Goal: Communication & Community: Participate in discussion

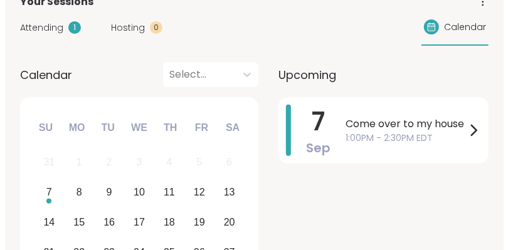
scroll to position [150, 0]
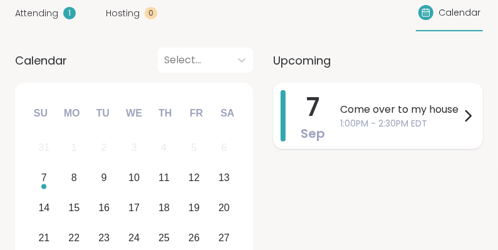
click at [411, 113] on span "Come over to my house" at bounding box center [400, 109] width 120 height 15
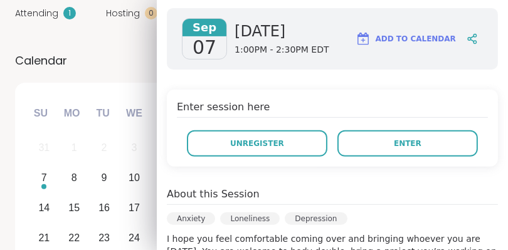
scroll to position [175, 0]
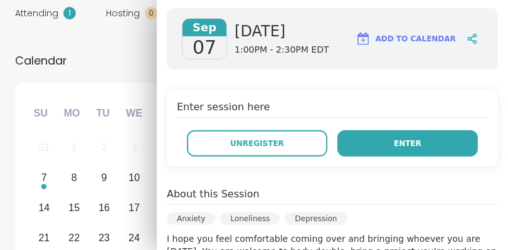
click at [394, 140] on span "Enter" at bounding box center [408, 143] width 28 height 11
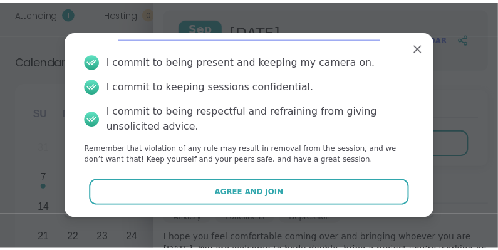
scroll to position [40, 0]
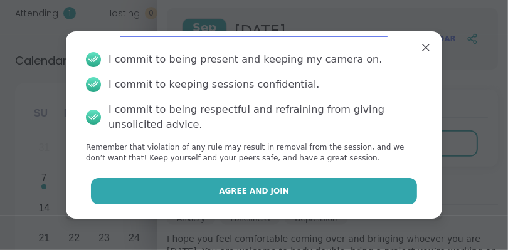
click at [314, 192] on button "Agree and Join" at bounding box center [254, 191] width 326 height 26
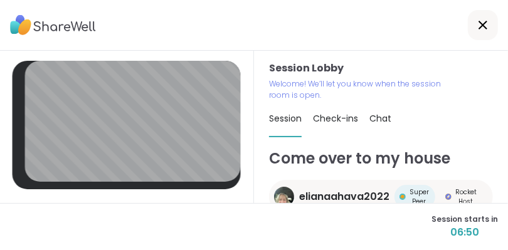
click at [325, 118] on span "Check-ins" at bounding box center [335, 118] width 45 height 13
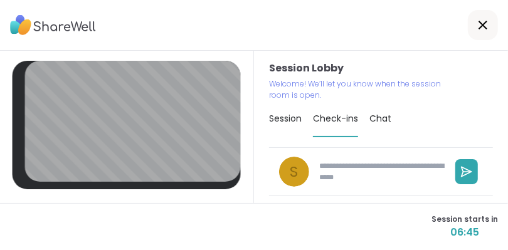
click at [276, 118] on span "Session" at bounding box center [285, 118] width 33 height 13
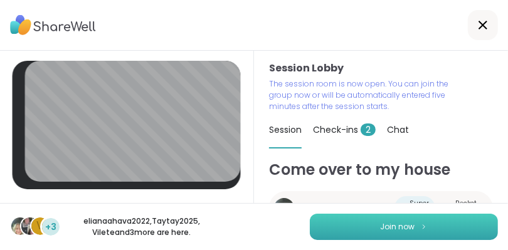
click at [390, 227] on span "Join now" at bounding box center [397, 226] width 34 height 11
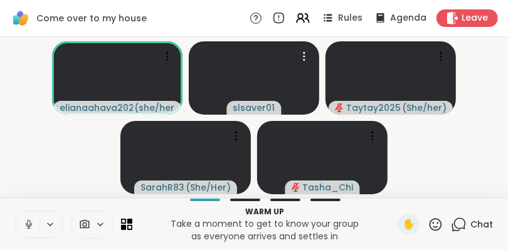
drag, startPoint x: 254, startPoint y: 105, endPoint x: 473, endPoint y: 146, distance: 222.5
click at [473, 146] on video-player-container "elianaahava2022 ( she/her ) slsaver01 Taytay2025 ( She/her ) SarahR83 ( She/Her…" at bounding box center [254, 117] width 493 height 151
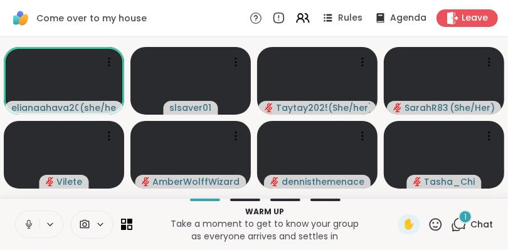
drag, startPoint x: 199, startPoint y: 106, endPoint x: 162, endPoint y: 13, distance: 100.1
click at [162, 13] on div "Come over to my house Rules Agenda Leave" at bounding box center [254, 18] width 508 height 37
click at [237, 65] on icon at bounding box center [235, 62] width 13 height 13
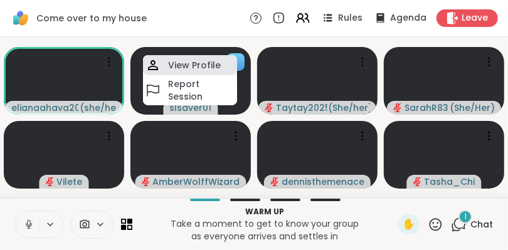
click at [204, 63] on h4 "View Profile" at bounding box center [194, 65] width 53 height 13
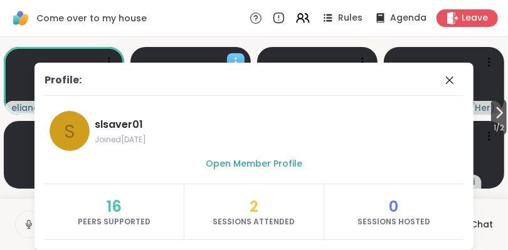
drag, startPoint x: 123, startPoint y: 125, endPoint x: 112, endPoint y: 100, distance: 27.2
click at [112, 100] on div "Profile: s slsaver01 Joined Jul 2023 Open Member Profile 16 Peers Supported 2 S…" at bounding box center [253, 156] width 439 height 187
drag, startPoint x: 135, startPoint y: 123, endPoint x: 88, endPoint y: 123, distance: 47.0
click at [88, 123] on div "s slsaver01 Joined Jul 2023" at bounding box center [254, 131] width 409 height 40
click at [232, 167] on span "Open Member Profile" at bounding box center [254, 163] width 97 height 13
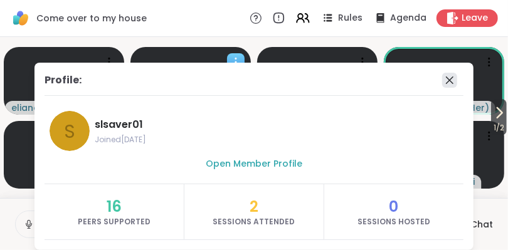
click at [446, 81] on icon at bounding box center [450, 80] width 8 height 8
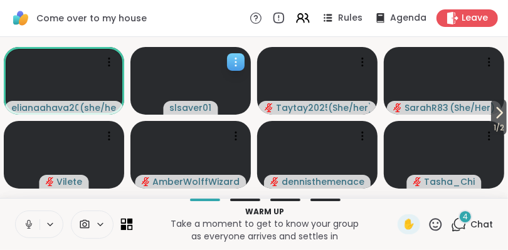
click at [122, 221] on icon at bounding box center [127, 225] width 12 height 12
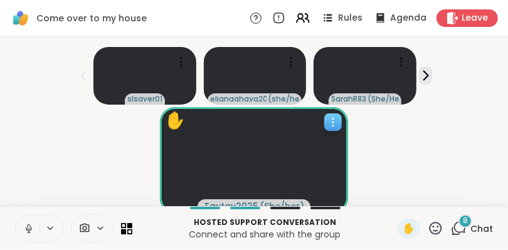
click at [289, 160] on video at bounding box center [254, 160] width 188 height 106
click at [429, 159] on div "✋ Taytay2025 ( She/her )" at bounding box center [254, 160] width 493 height 106
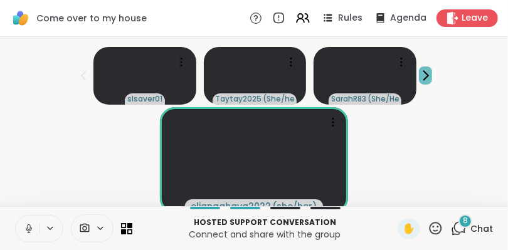
click at [419, 75] on icon at bounding box center [425, 75] width 13 height 13
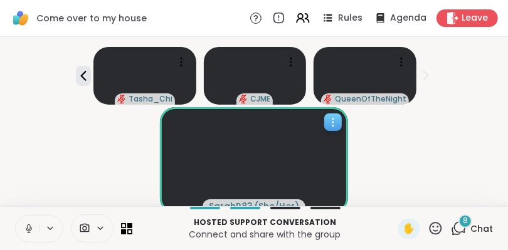
click at [312, 161] on video at bounding box center [254, 160] width 188 height 106
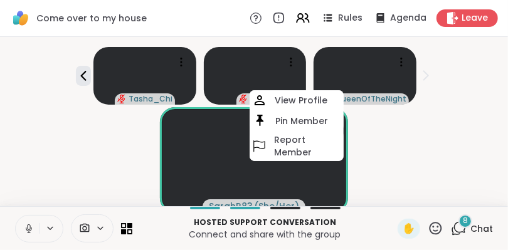
click at [425, 164] on div "SarahR83 ( She/Her ) View Profile Pin Member Report Member" at bounding box center [254, 160] width 493 height 106
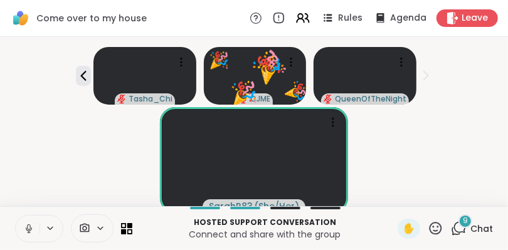
click at [498, 248] on html "Come over to my house Rules Agenda Leave Tasha_Chi 🎉 CJME 🎉 🎉 🎉 🎉 🎉 🎉 🎉 🎉 🎉 🎉 🎉…" at bounding box center [254, 125] width 508 height 250
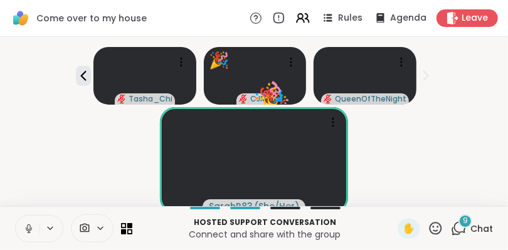
click at [498, 248] on html "Come over to my house Rules Agenda Leave Tasha_Chi 🎉 CJME 🎉 🎉 🎉 🎉 🎉 🎉 🎉 🎉 🎉 🎉 🎉…" at bounding box center [254, 125] width 508 height 250
drag, startPoint x: 504, startPoint y: 248, endPoint x: 454, endPoint y: 100, distance: 155.6
click at [454, 100] on div "Tasha_Chi CJME QueenOfTheNight" at bounding box center [254, 73] width 493 height 63
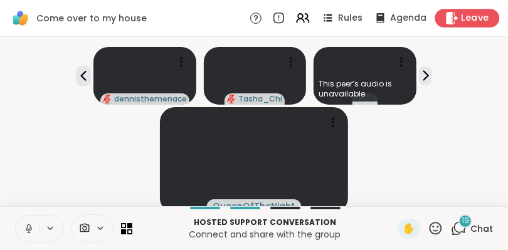
click at [461, 18] on span "Leave" at bounding box center [475, 18] width 28 height 13
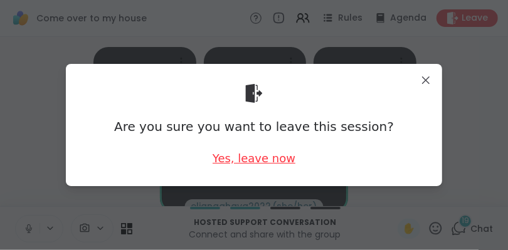
click at [240, 161] on div "Yes, leave now" at bounding box center [253, 158] width 83 height 16
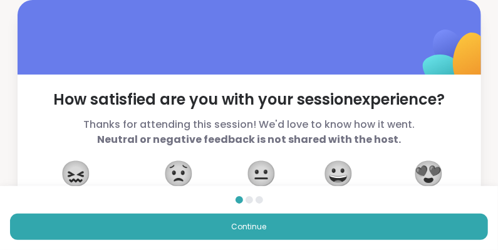
click at [69, 165] on span "😖" at bounding box center [75, 173] width 31 height 23
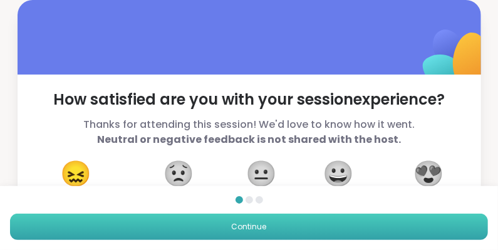
click at [270, 227] on button "Continue" at bounding box center [249, 227] width 478 height 26
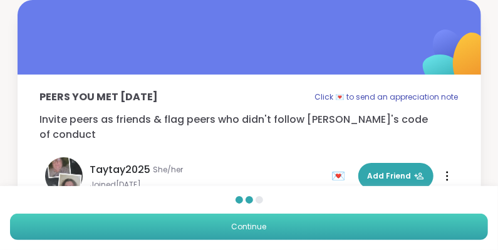
click at [286, 224] on button "Continue" at bounding box center [249, 227] width 478 height 26
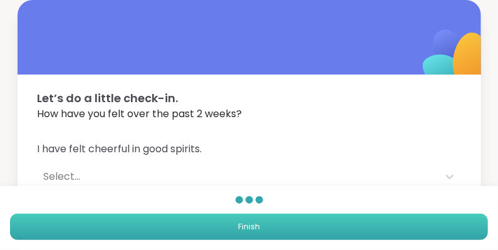
click at [286, 224] on button "Finish" at bounding box center [249, 227] width 478 height 26
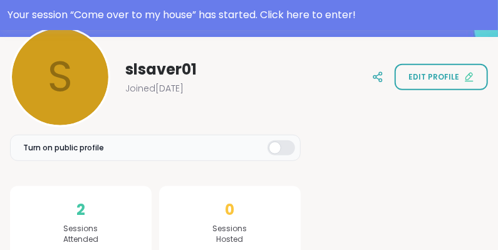
scroll to position [201, 0]
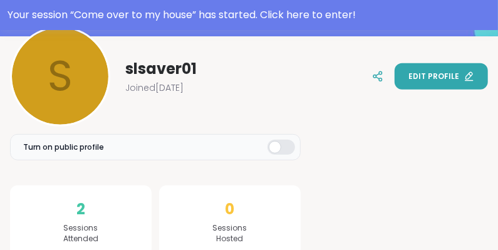
click at [422, 77] on span "Edit profile" at bounding box center [434, 76] width 51 height 11
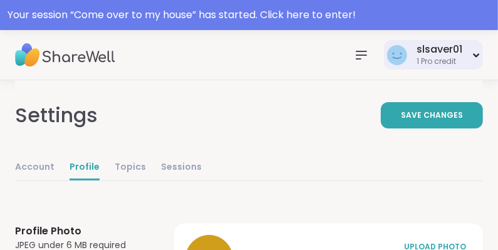
click at [478, 58] on div "slsaver01 1 Pro credit" at bounding box center [433, 54] width 99 height 29
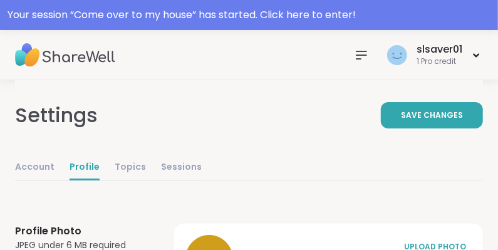
click at [298, 86] on div "Settings Save Changes" at bounding box center [249, 115] width 468 height 70
click at [358, 55] on icon at bounding box center [362, 55] width 10 height 8
click at [279, 43] on div "slsaver01 1 Pro credit" at bounding box center [249, 55] width 498 height 50
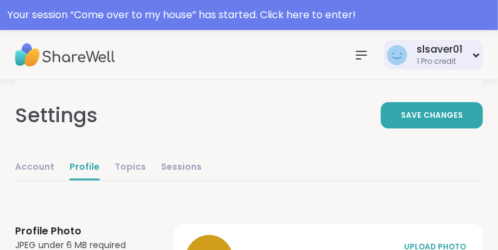
click at [477, 54] on icon at bounding box center [476, 55] width 8 height 5
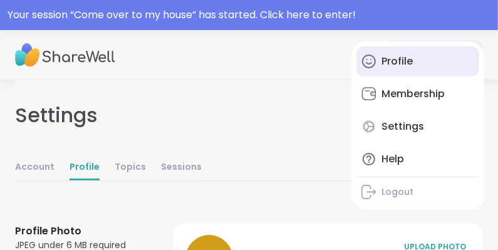
click at [397, 55] on div "Profile" at bounding box center [397, 62] width 31 height 14
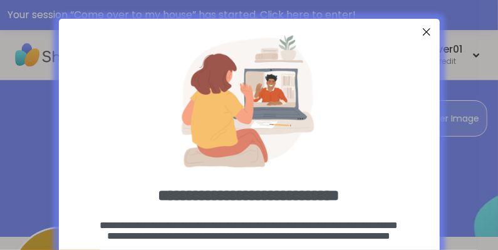
click at [420, 33] on div at bounding box center [426, 32] width 16 height 16
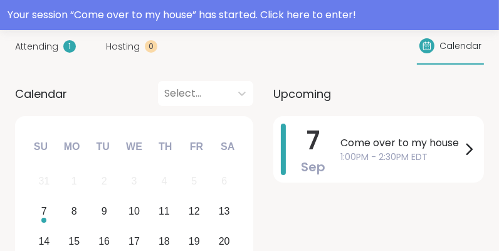
scroll to position [151, 0]
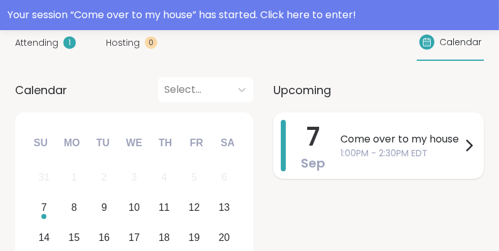
click at [376, 133] on span "Come over to my house" at bounding box center [400, 139] width 121 height 15
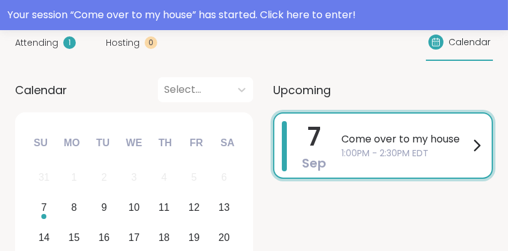
click at [376, 133] on h3 "Come over to my house" at bounding box center [339, 136] width 318 height 23
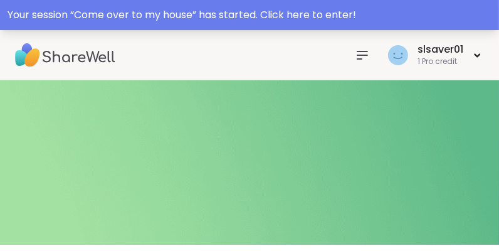
click at [334, 18] on div "Your session “ Come over to my house ” has started. Click here to enter!" at bounding box center [250, 15] width 484 height 15
type textarea "*"
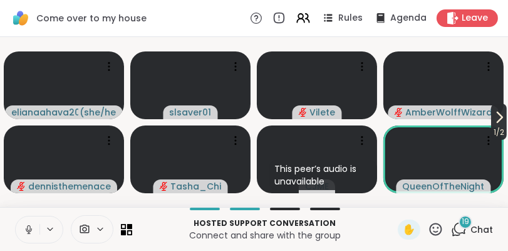
click at [496, 115] on icon at bounding box center [499, 117] width 15 height 15
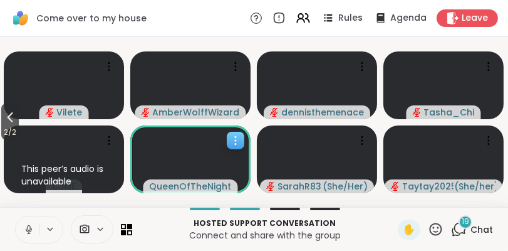
click at [202, 165] on video at bounding box center [190, 159] width 120 height 68
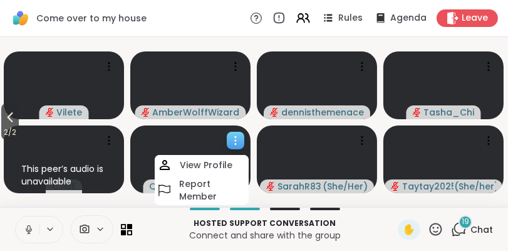
click at [202, 165] on h4 "View Profile" at bounding box center [206, 165] width 53 height 13
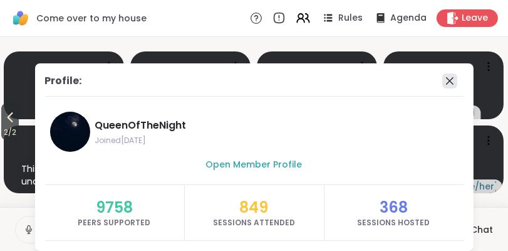
click at [447, 78] on icon at bounding box center [450, 81] width 8 height 8
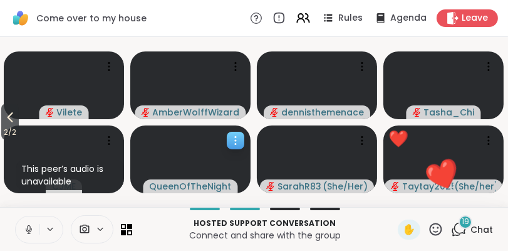
click at [187, 175] on video at bounding box center [190, 159] width 120 height 68
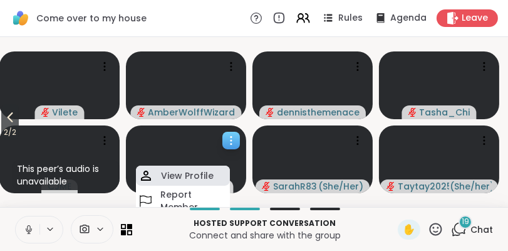
click at [199, 179] on h4 "View Profile" at bounding box center [187, 175] width 53 height 13
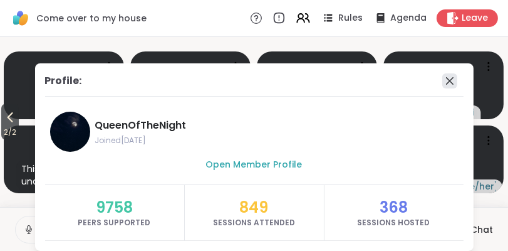
click at [446, 81] on icon at bounding box center [450, 81] width 8 height 8
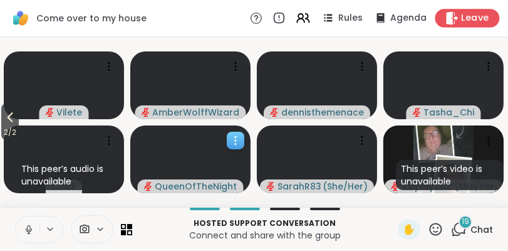
click at [462, 18] on span "Leave" at bounding box center [476, 18] width 28 height 13
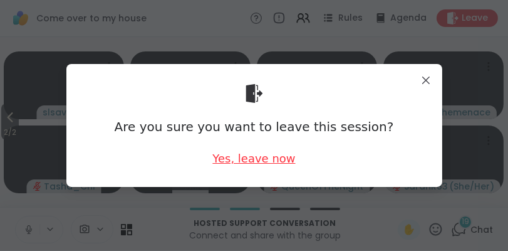
click at [269, 161] on div "Yes, leave now" at bounding box center [253, 158] width 83 height 16
